Goal: Transaction & Acquisition: Purchase product/service

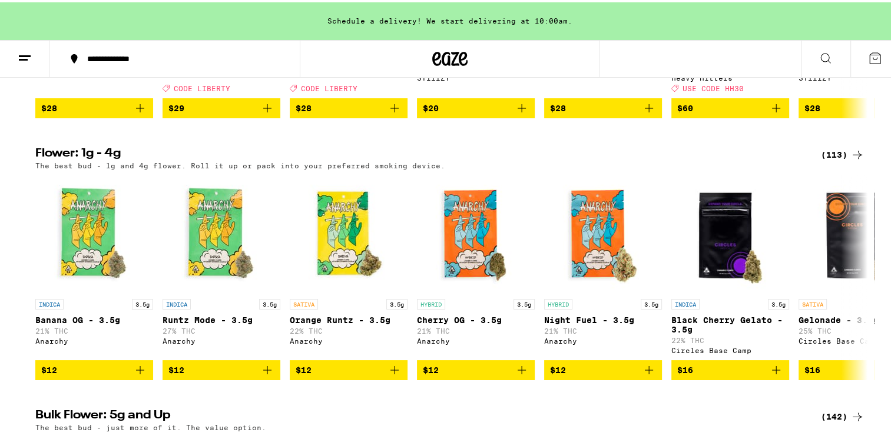
scroll to position [1708, 0]
